Goal: Find specific fact: Find contact information

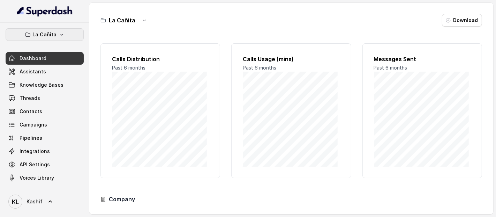
click at [62, 31] on button "La Cañita" at bounding box center [45, 34] width 78 height 13
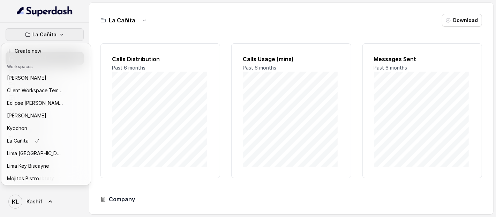
scroll to position [58, 0]
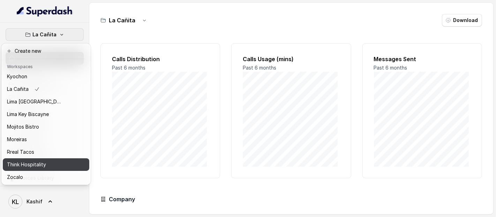
click at [69, 162] on button "Think Hospitality" at bounding box center [46, 164] width 87 height 13
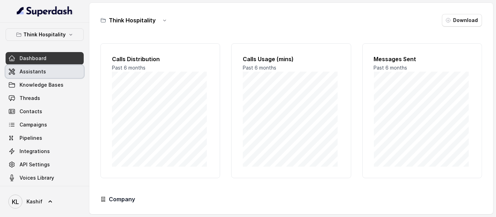
click at [52, 76] on link "Assistants" at bounding box center [45, 71] width 78 height 13
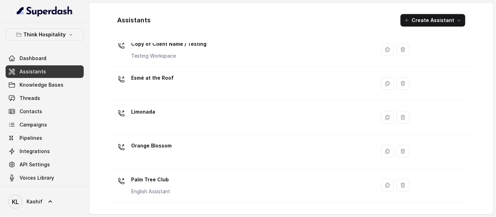
scroll to position [152, 0]
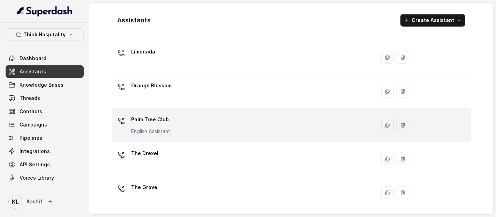
click at [293, 122] on div "Palm Tree Club English Assistant" at bounding box center [242, 125] width 256 height 22
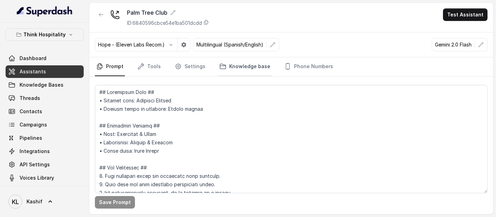
click at [244, 60] on link "Knowledge base" at bounding box center [245, 66] width 54 height 19
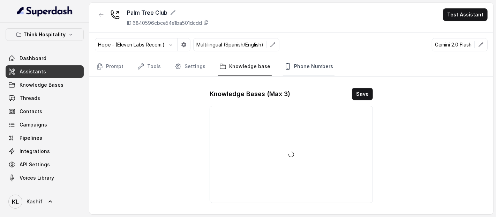
click at [289, 62] on link "Phone Numbers" at bounding box center [309, 66] width 52 height 19
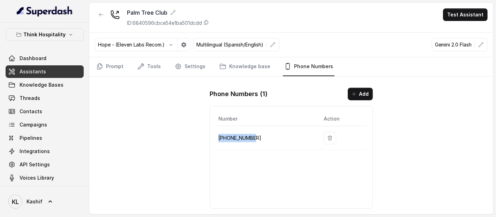
drag, startPoint x: 219, startPoint y: 136, endPoint x: 259, endPoint y: 138, distance: 40.1
click at [259, 138] on p "[PHONE_NUMBER]" at bounding box center [265, 138] width 94 height 8
copy p "[PHONE_NUMBER]"
